Goal: Information Seeking & Learning: Learn about a topic

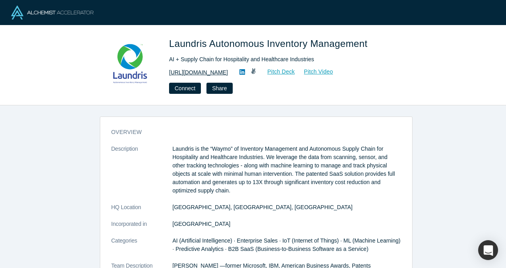
click at [208, 72] on link "https://www.laundris.com" at bounding box center [198, 72] width 59 height 8
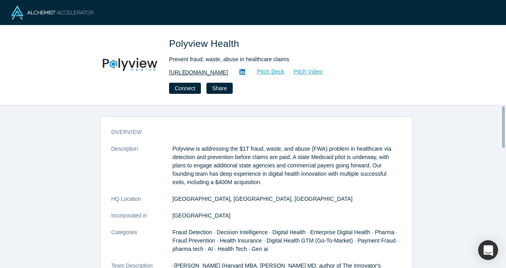
click at [221, 73] on link "https://www.Polyview.Health" at bounding box center [198, 72] width 59 height 8
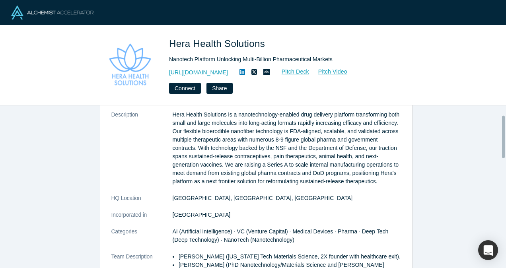
scroll to position [37, 0]
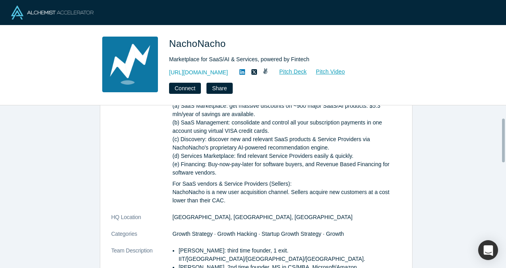
scroll to position [63, 0]
